Goal: Task Accomplishment & Management: Manage account settings

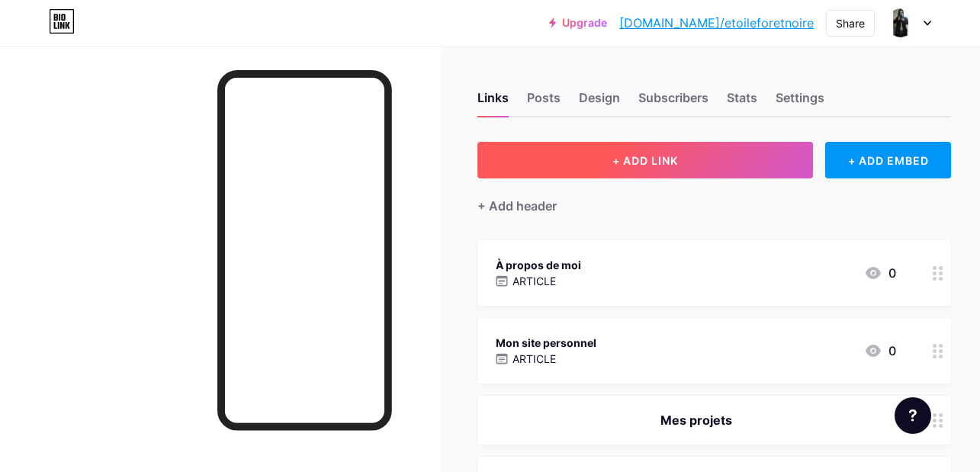
click at [643, 159] on span "+ ADD LINK" at bounding box center [645, 160] width 66 height 13
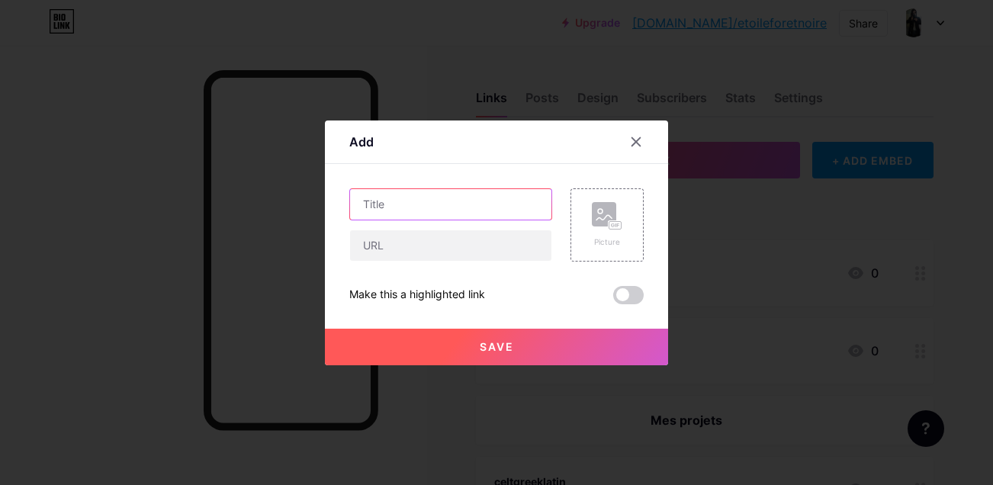
click at [413, 208] on input "text" at bounding box center [450, 204] width 201 height 31
type input "Tumblr"
click at [406, 261] on div at bounding box center [450, 246] width 203 height 32
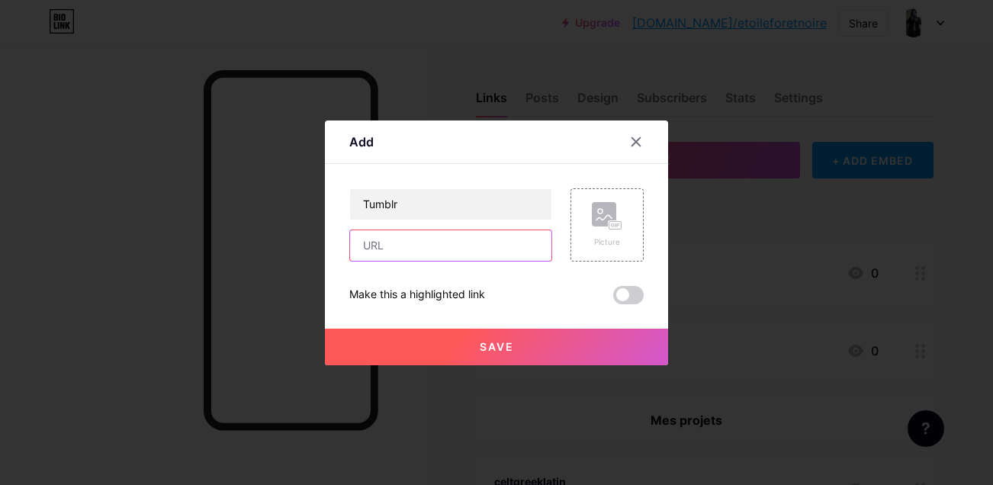
click at [411, 248] on input "text" at bounding box center [450, 245] width 201 height 31
click at [427, 243] on input "text" at bounding box center [450, 245] width 201 height 31
paste input "[URL][DOMAIN_NAME]"
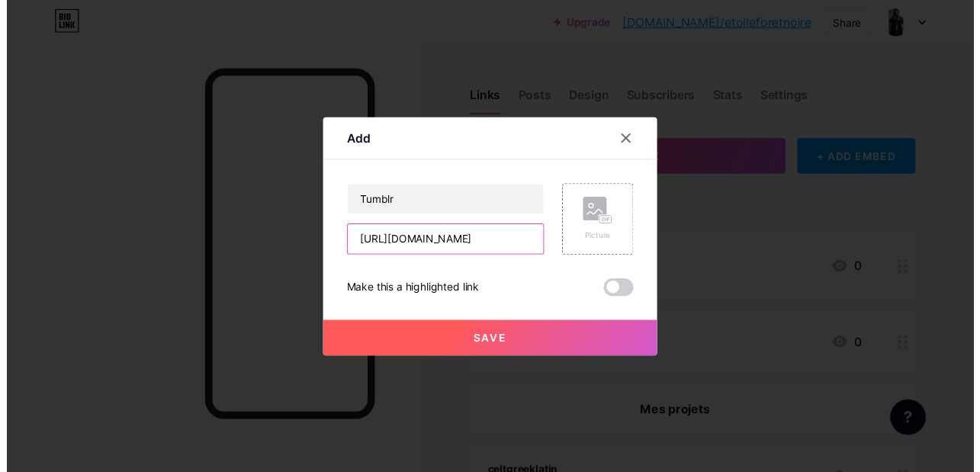
scroll to position [0, 1]
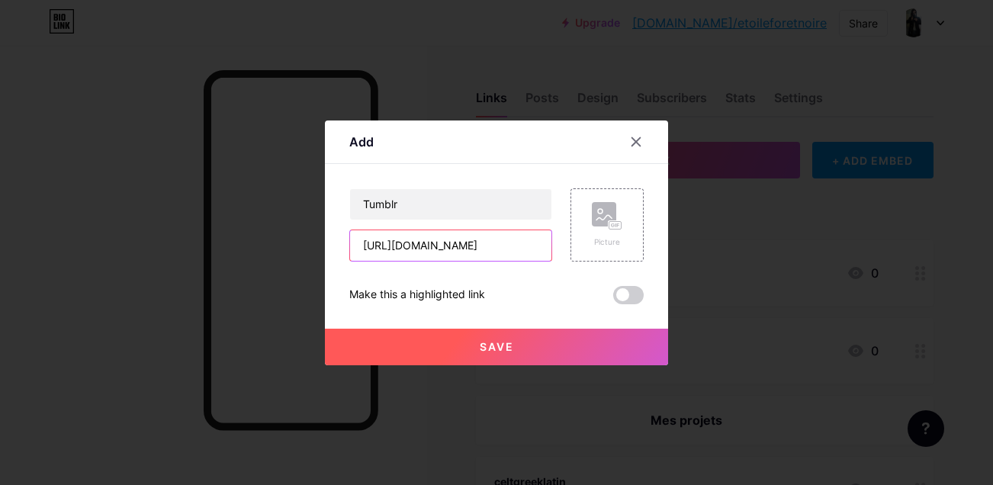
type input "[URL][DOMAIN_NAME]"
click at [503, 345] on span "Save" at bounding box center [497, 346] width 34 height 13
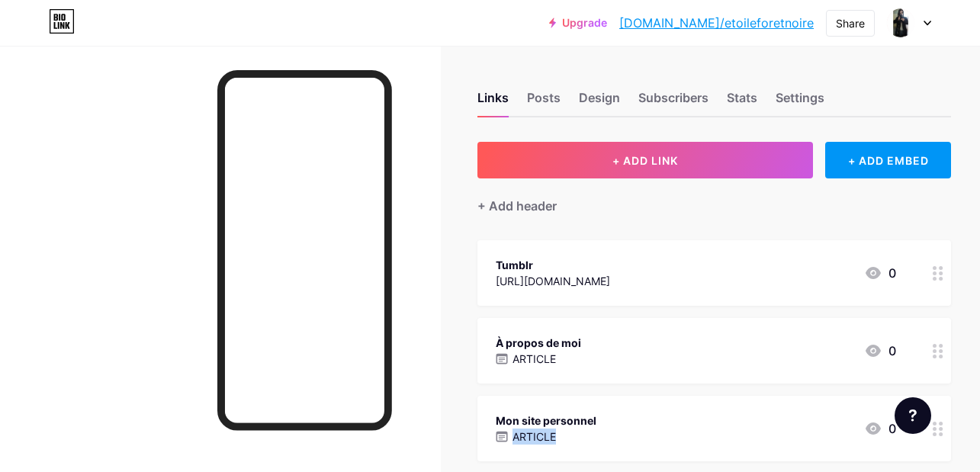
drag, startPoint x: 727, startPoint y: 262, endPoint x: 732, endPoint y: 401, distance: 138.9
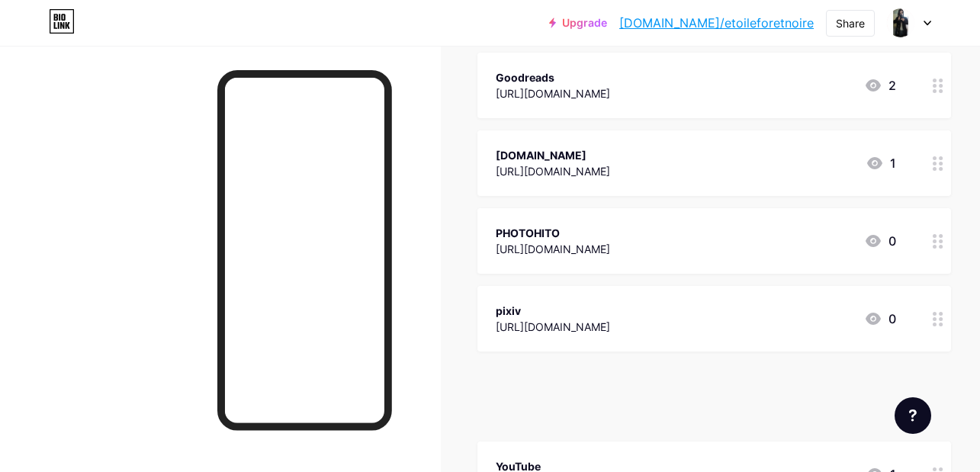
scroll to position [915, 0]
